Goal: Information Seeking & Learning: Learn about a topic

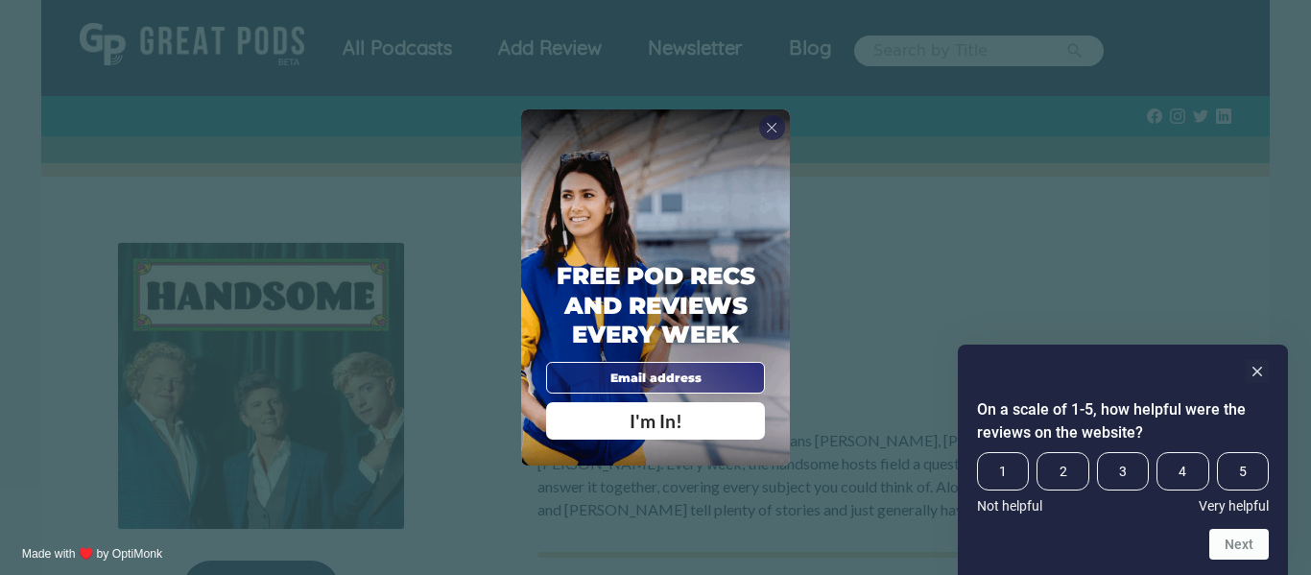
scroll to position [190, 0]
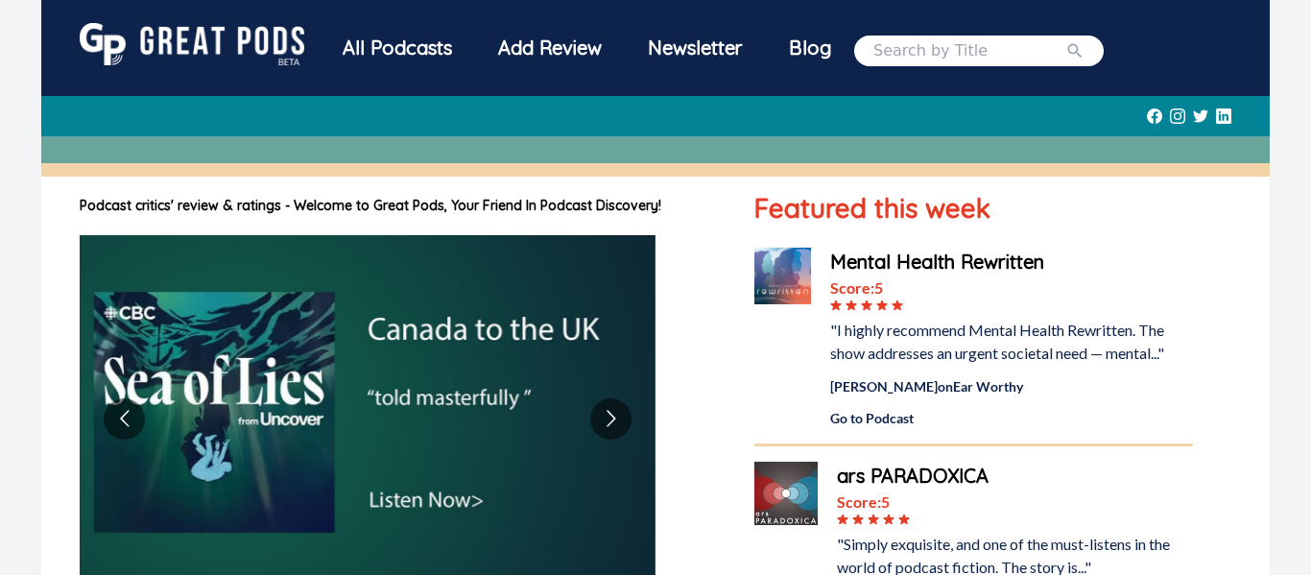
click at [395, 42] on div "All Podcasts" at bounding box center [396, 48] width 155 height 50
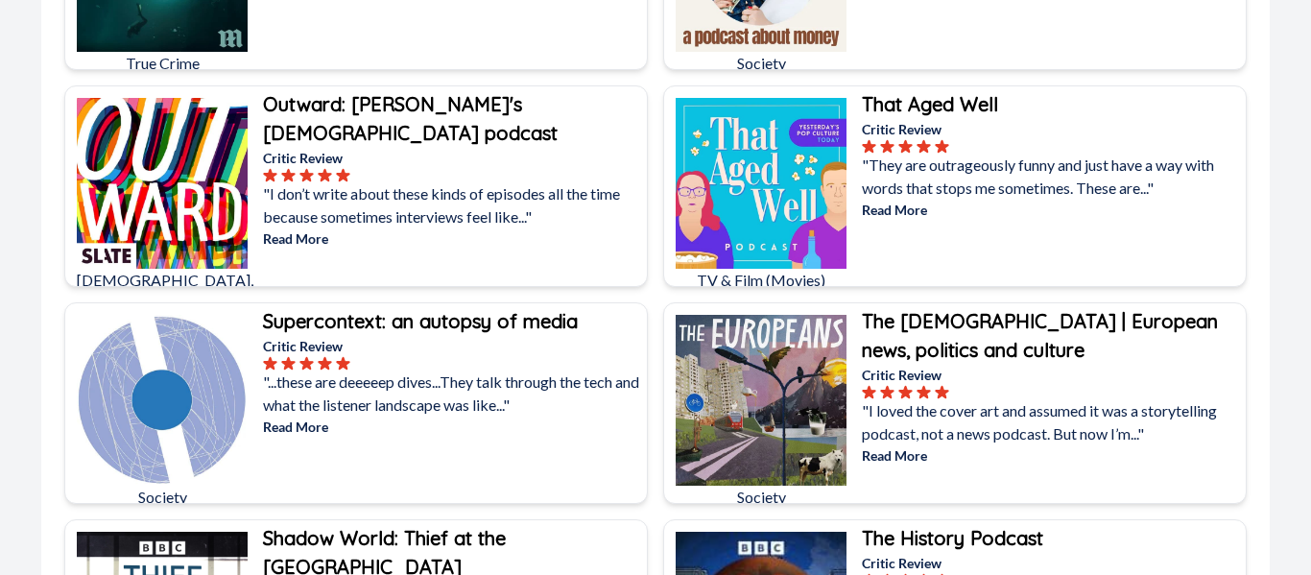
scroll to position [2116, 0]
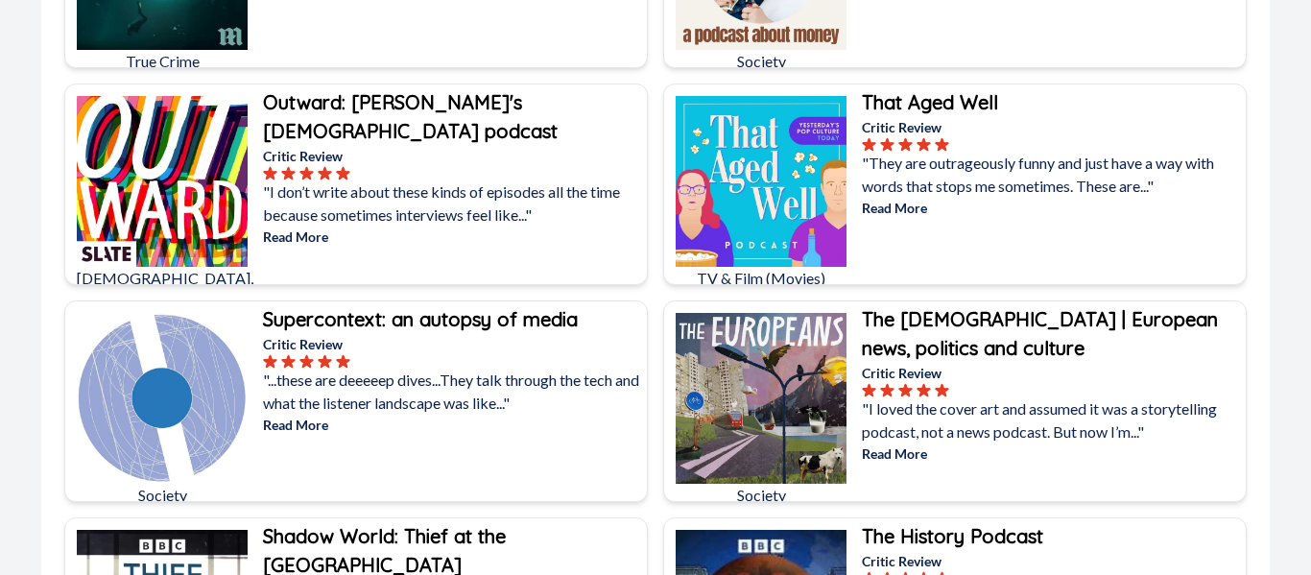
click at [892, 209] on p "Read More" at bounding box center [1052, 208] width 380 height 20
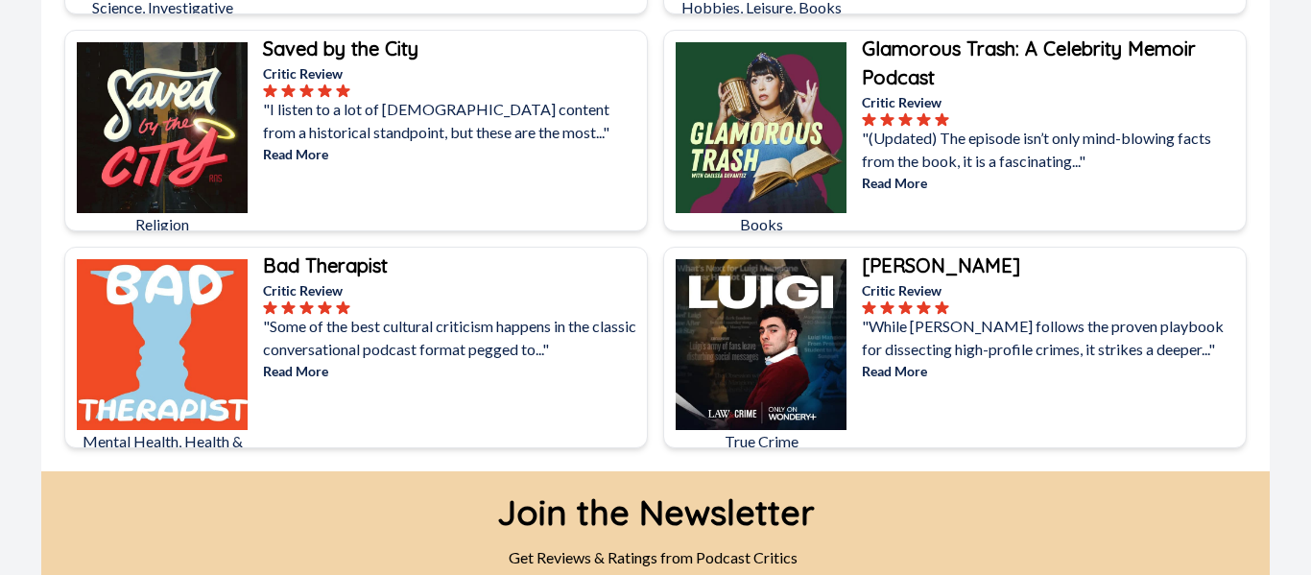
scroll to position [10625, 0]
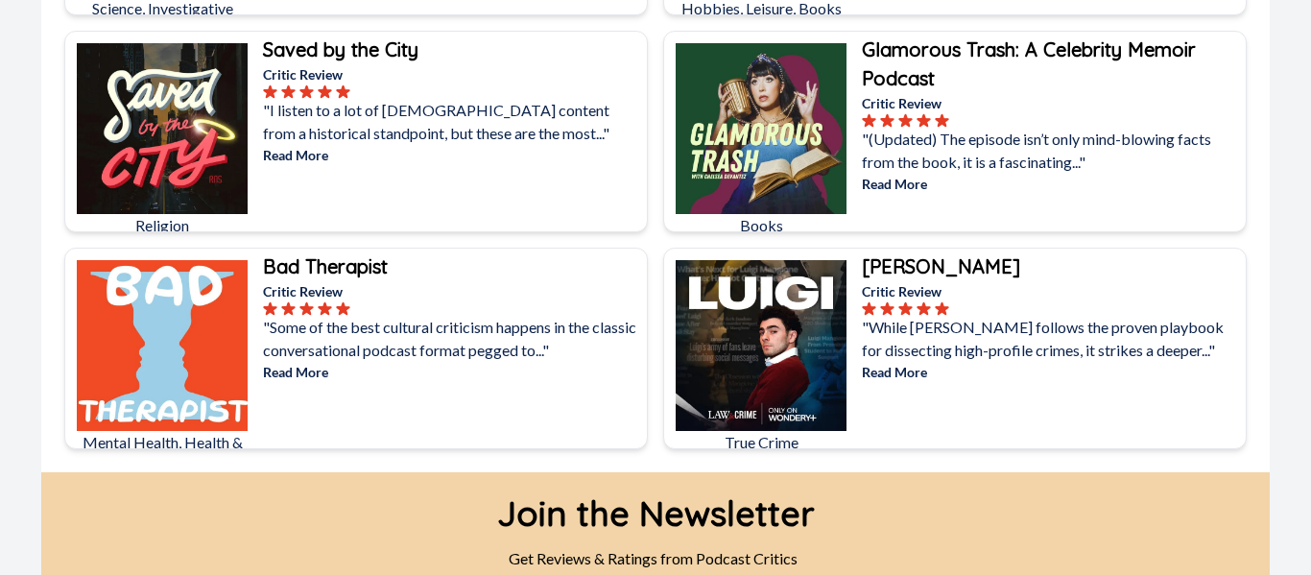
click at [316, 368] on p "Read More" at bounding box center [453, 372] width 380 height 20
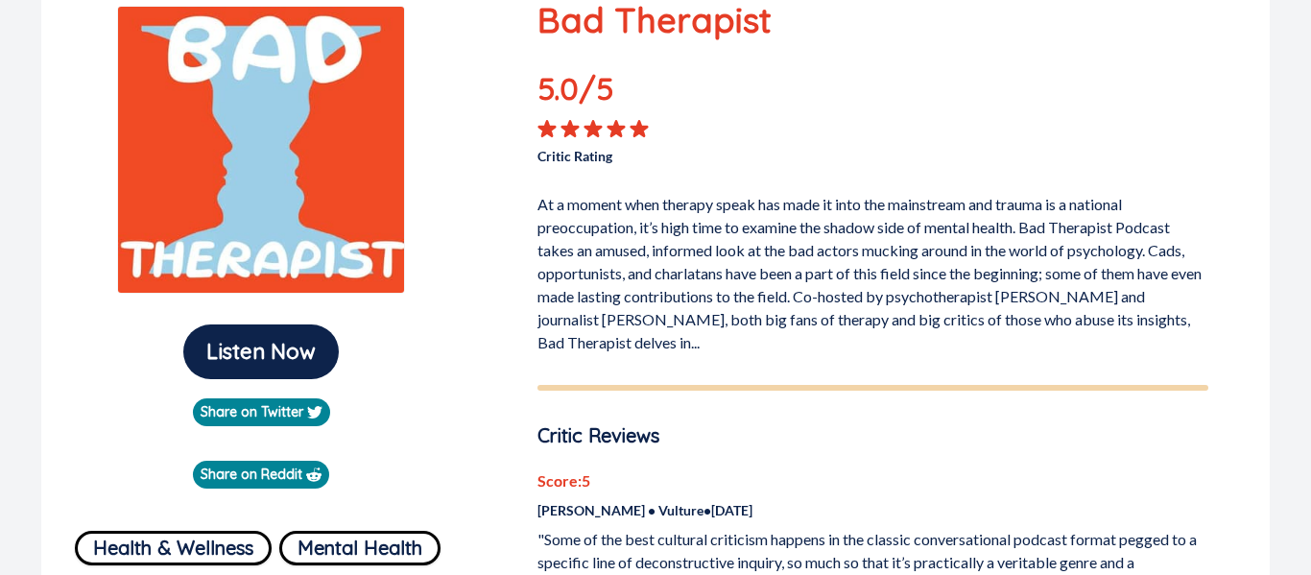
scroll to position [240, 0]
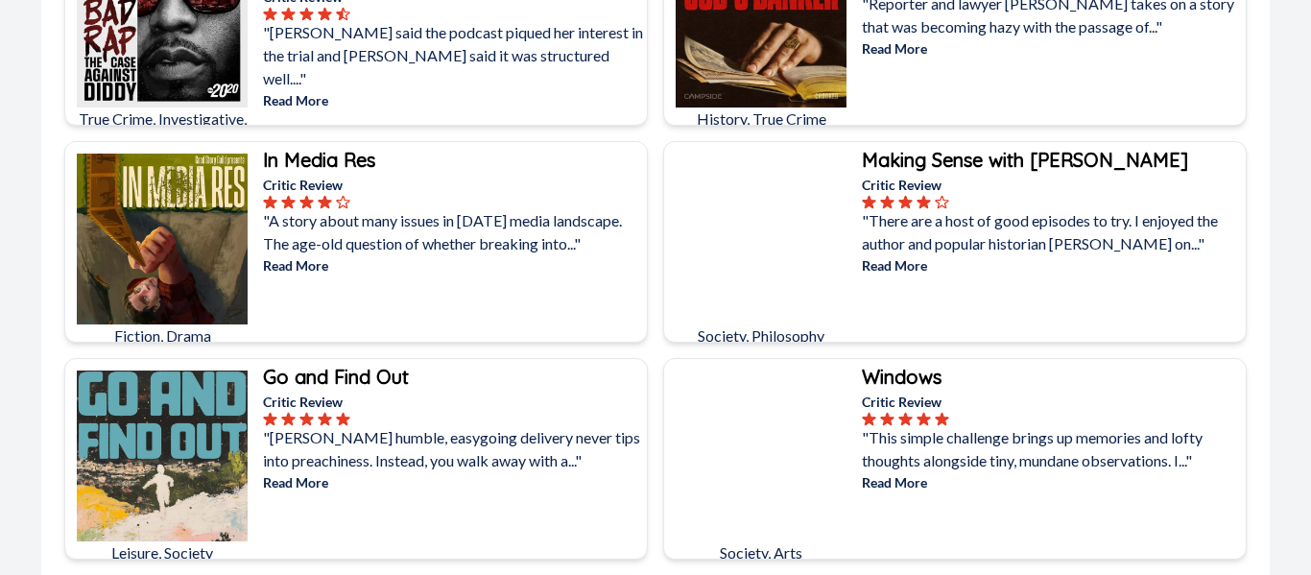
scroll to position [6411, 0]
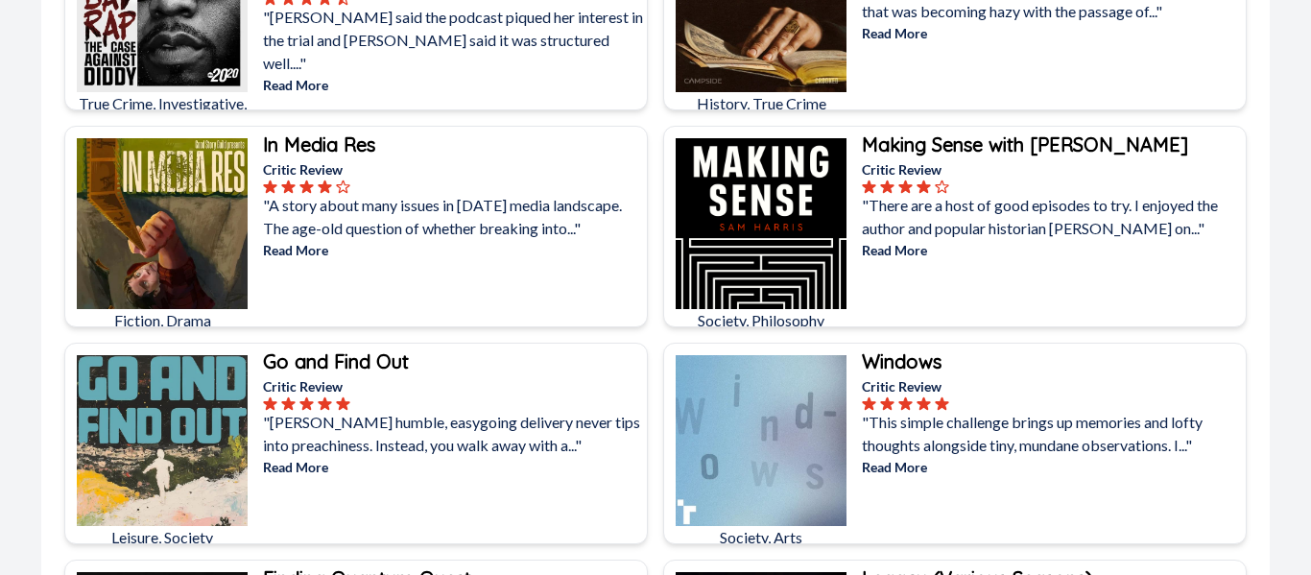
click at [480, 183] on div at bounding box center [453, 186] width 380 height 14
